Goal: Information Seeking & Learning: Learn about a topic

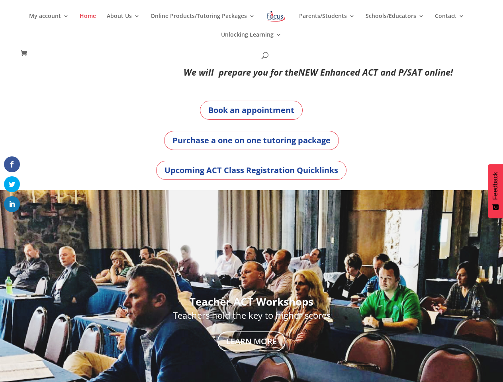
click at [251, 191] on div "Teacher ACT Workshops Teachers hold the key to higher scores Learn More" at bounding box center [251, 324] width 442 height 268
click at [251, 29] on link "Online Products/Tutoring Packages" at bounding box center [202, 22] width 104 height 19
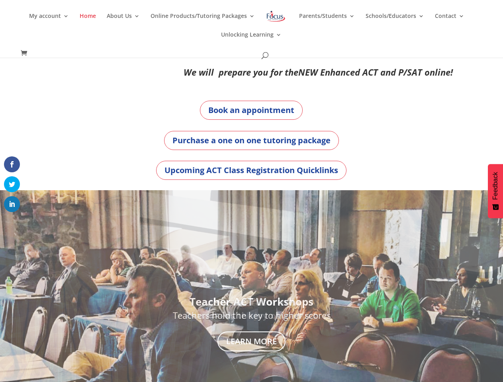
click at [125, 22] on link "About Us" at bounding box center [123, 22] width 33 height 19
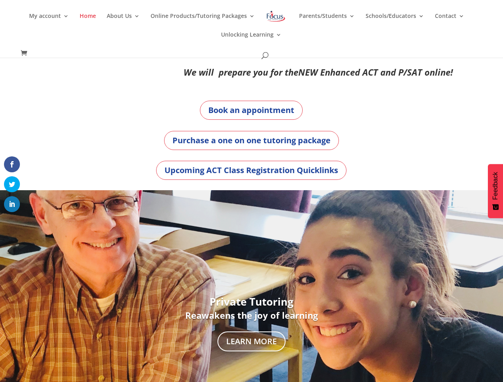
click at [251, 286] on div "Private Tutoring Reawakens the joy of learning Learn More" at bounding box center [251, 323] width 442 height 249
click at [5, 324] on link "Previous" at bounding box center [0, 323] width 19 height 19
click at [497, 324] on div at bounding box center [251, 324] width 503 height 268
click at [12, 221] on span at bounding box center [12, 221] width 10 height 10
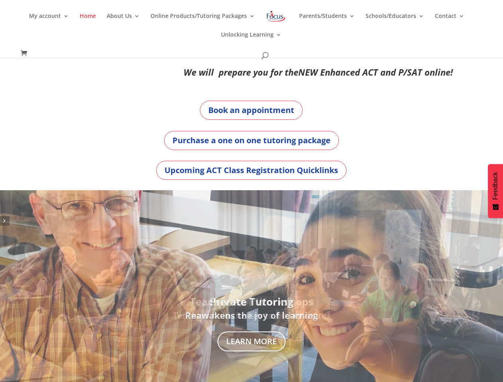
click at [495, 191] on span "Feedback" at bounding box center [494, 186] width 7 height 28
